Goal: Task Accomplishment & Management: Use online tool/utility

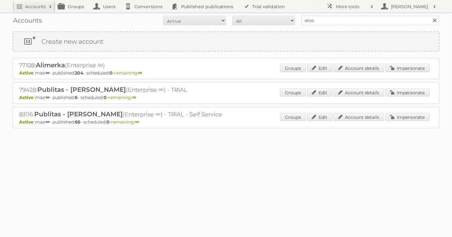
type input "etos"
click at [430, 16] on input "Search" at bounding box center [434, 20] width 9 height 9
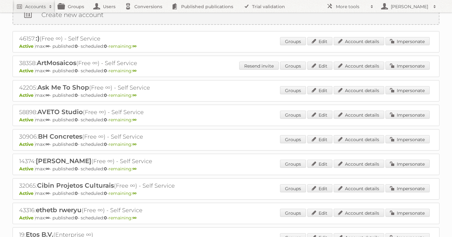
scroll to position [42, 0]
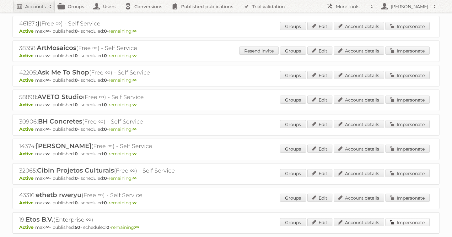
click at [408, 219] on link "Impersonate" at bounding box center [408, 222] width 44 height 8
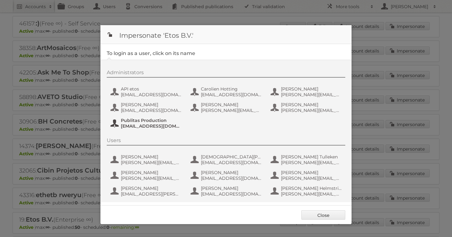
click at [136, 120] on span "Publitas Production" at bounding box center [151, 120] width 61 height 6
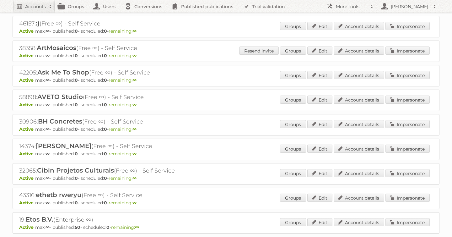
scroll to position [0, 0]
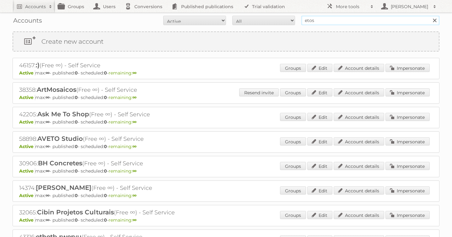
click at [318, 21] on input "etos" at bounding box center [370, 20] width 138 height 9
type input "lidl be"
click at [430, 16] on input "Search" at bounding box center [434, 20] width 9 height 9
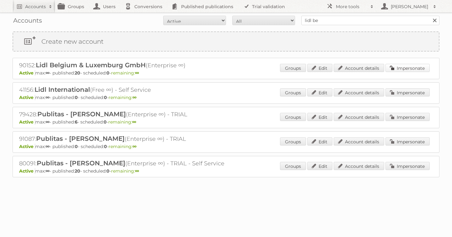
click at [411, 67] on link "Impersonate" at bounding box center [408, 68] width 44 height 8
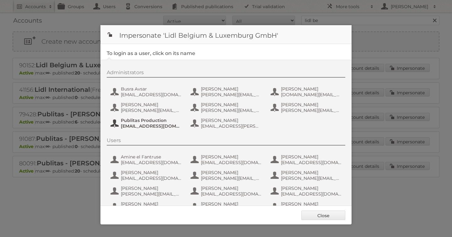
click at [136, 122] on span "Publitas Production" at bounding box center [151, 120] width 61 height 6
